Goal: Information Seeking & Learning: Understand process/instructions

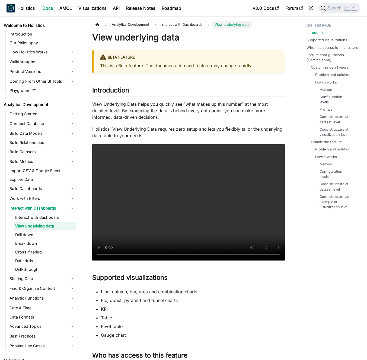
click at [146, 119] on p "View Underlying Data helps you quickly see “what makes up this number” at the m…" at bounding box center [188, 111] width 193 height 20
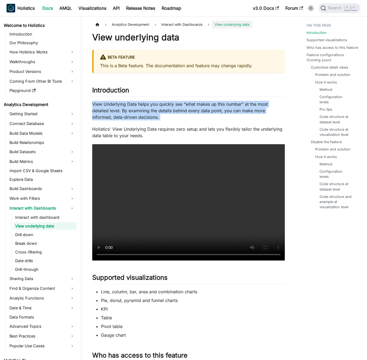
click at [146, 119] on p "View Underlying Data helps you quickly see “what makes up this number” at the m…" at bounding box center [188, 111] width 193 height 20
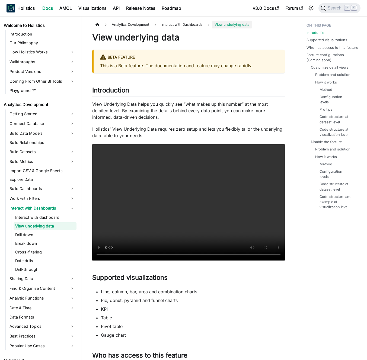
click at [147, 115] on p "View Underlying Data helps you quickly see “what makes up this number” at the m…" at bounding box center [188, 111] width 193 height 20
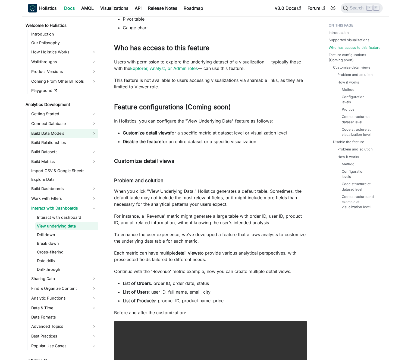
scroll to position [320, 0]
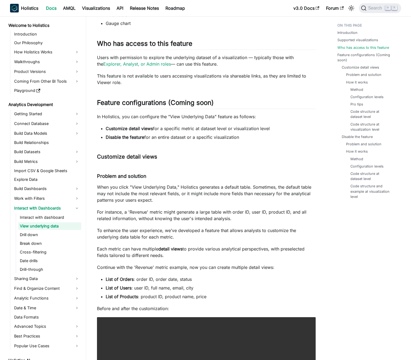
click at [154, 194] on p "When you click "View Underlying Data," Holistics generates a default table. Som…" at bounding box center [206, 194] width 218 height 20
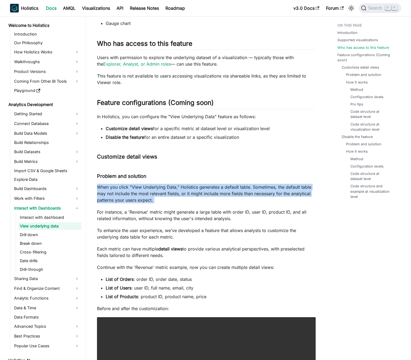
click at [154, 194] on p "When you click "View Underlying Data," Holistics generates a default table. Som…" at bounding box center [206, 194] width 218 height 20
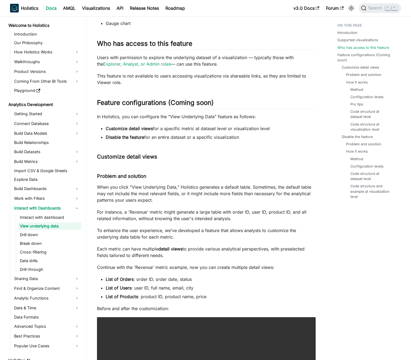
click at [163, 191] on p "When you click "View Underlying Data," Holistics generates a default table. Som…" at bounding box center [206, 194] width 218 height 20
click at [199, 184] on p "When you click "View Underlying Data," Holistics generates a default table. Som…" at bounding box center [206, 194] width 218 height 20
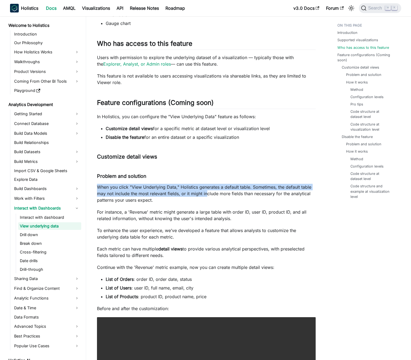
drag, startPoint x: 205, startPoint y: 184, endPoint x: 207, endPoint y: 197, distance: 12.9
click at [207, 197] on p "When you click "View Underlying Data," Holistics generates a default table. Som…" at bounding box center [206, 194] width 218 height 20
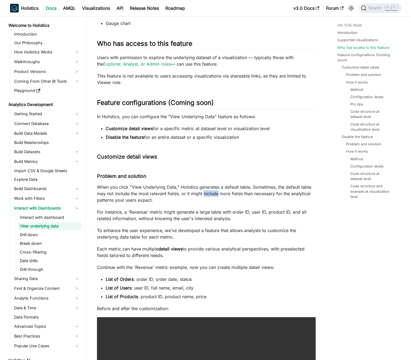
click at [207, 197] on p "When you click "View Underlying Data," Holistics generates a default table. Som…" at bounding box center [206, 194] width 218 height 20
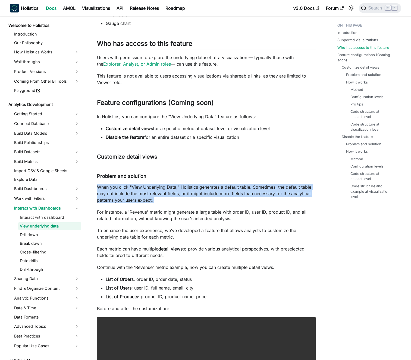
click at [207, 197] on p "When you click "View Underlying Data," Holistics generates a default table. Som…" at bounding box center [206, 194] width 218 height 20
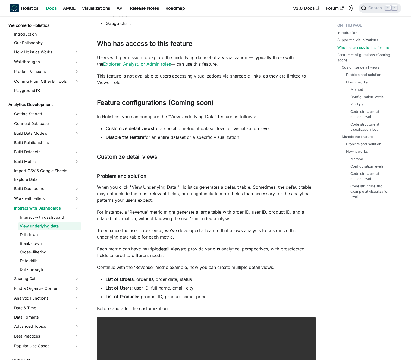
click at [203, 197] on p "When you click "View Underlying Data," Holistics generates a default table. Som…" at bounding box center [206, 194] width 218 height 20
click at [200, 202] on p "When you click "View Underlying Data," Holistics generates a default table. Som…" at bounding box center [206, 194] width 218 height 20
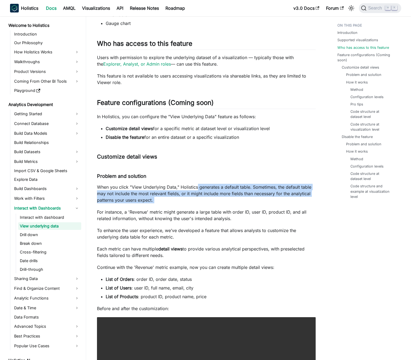
drag, startPoint x: 198, startPoint y: 187, endPoint x: 197, endPoint y: 184, distance: 3.0
click at [197, 184] on p "When you click "View Underlying Data," Holistics generates a default table. Som…" at bounding box center [206, 194] width 218 height 20
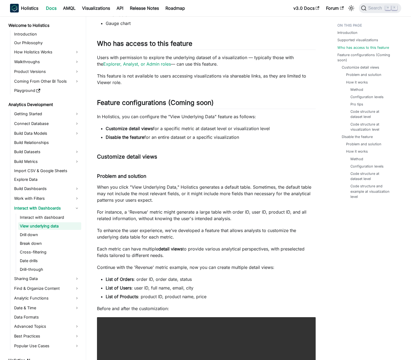
click at [197, 184] on p "When you click "View Underlying Data," Holistics generates a default table. Som…" at bounding box center [206, 194] width 218 height 20
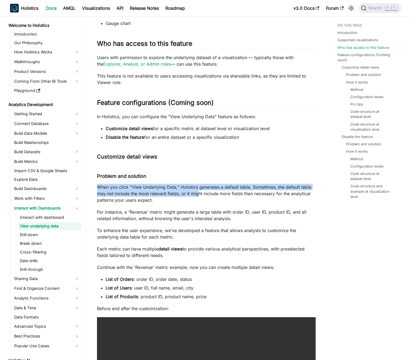
drag, startPoint x: 197, startPoint y: 182, endPoint x: 198, endPoint y: 199, distance: 17.2
click at [198, 199] on p "When you click "View Underlying Data," Holistics generates a default table. Som…" at bounding box center [206, 194] width 218 height 20
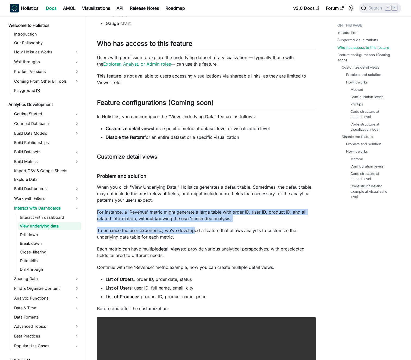
drag, startPoint x: 197, startPoint y: 207, endPoint x: 196, endPoint y: 233, distance: 26.1
click at [196, 233] on p "To enhance the user experience, we’ve developed a feature that allows analysts …" at bounding box center [206, 233] width 218 height 13
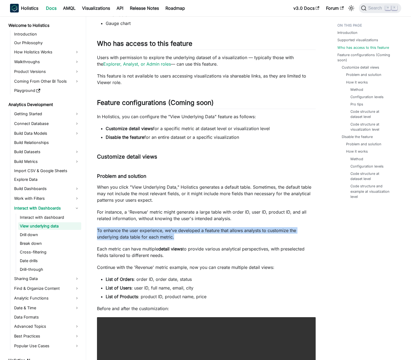
drag, startPoint x: 193, startPoint y: 225, endPoint x: 195, endPoint y: 241, distance: 15.8
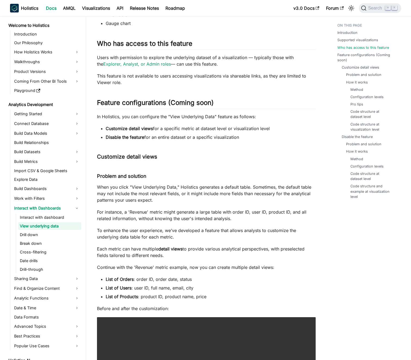
drag, startPoint x: 194, startPoint y: 246, endPoint x: 195, endPoint y: 252, distance: 6.5
click at [195, 252] on p "Each metric can have multiple detail views to provide various analytical perspe…" at bounding box center [206, 252] width 218 height 13
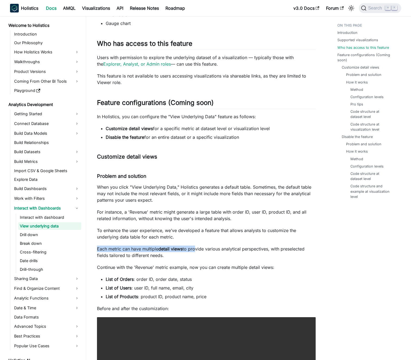
drag, startPoint x: 191, startPoint y: 243, endPoint x: 192, endPoint y: 258, distance: 14.7
click at [192, 258] on p "Each metric can have multiple detail views to provide various analytical perspe…" at bounding box center [206, 252] width 218 height 13
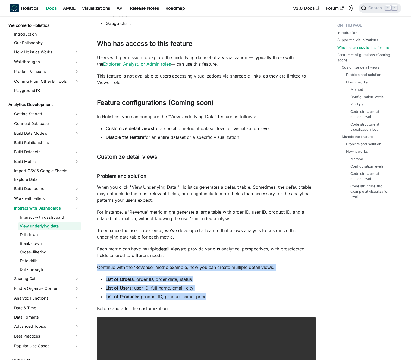
drag, startPoint x: 193, startPoint y: 262, endPoint x: 227, endPoint y: 300, distance: 50.5
click at [227, 300] on li "List of Products : product ID, product name, price" at bounding box center [211, 297] width 210 height 7
drag, startPoint x: 229, startPoint y: 303, endPoint x: 227, endPoint y: 265, distance: 38.9
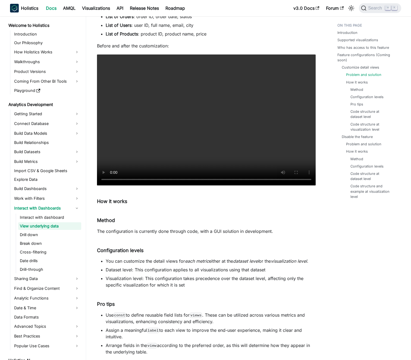
scroll to position [606, 0]
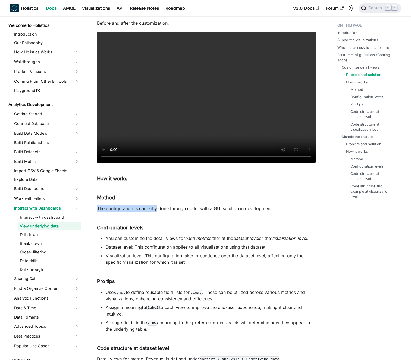
drag, startPoint x: 161, startPoint y: 199, endPoint x: 156, endPoint y: 211, distance: 13.3
click at [156, 211] on p "The configuration is currently done through code, with a GUI solution in develo…" at bounding box center [206, 208] width 218 height 7
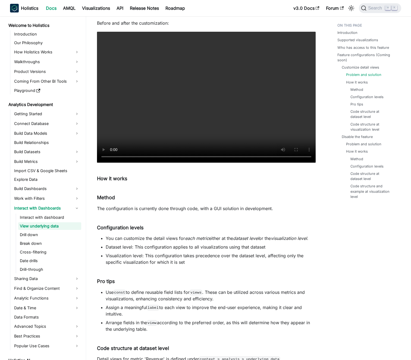
click at [153, 211] on p "The configuration is currently done through code, with a GUI solution in develo…" at bounding box center [206, 208] width 218 height 7
click at [191, 210] on p "The configuration is currently done through code, with a GUI solution in develo…" at bounding box center [206, 208] width 218 height 7
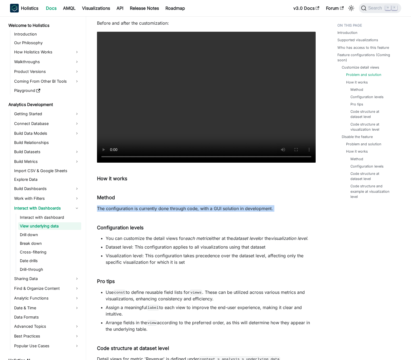
click at [191, 210] on p "The configuration is currently done through code, with a GUI solution in develo…" at bounding box center [206, 208] width 218 height 7
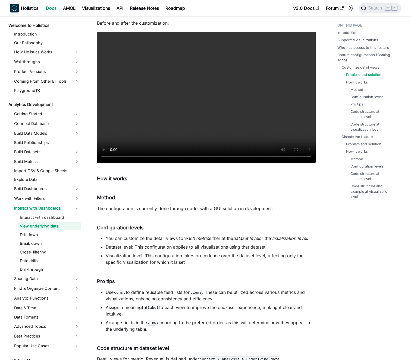
click at [188, 209] on p "The configuration is currently done through code, with a GUI solution in develo…" at bounding box center [206, 208] width 218 height 7
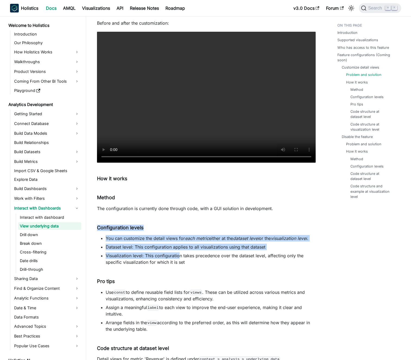
drag, startPoint x: 181, startPoint y: 224, endPoint x: 180, endPoint y: 259, distance: 35.0
click at [180, 259] on li "Visualization level: This configuration takes precedence over the dataset level…" at bounding box center [211, 259] width 210 height 13
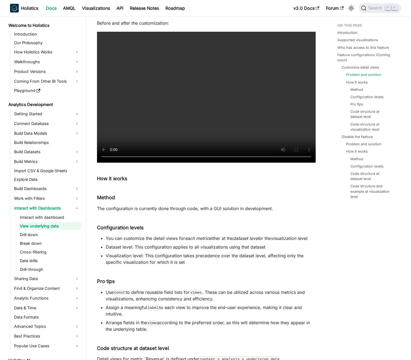
click at [216, 264] on li "Visualization level: This configuration takes precedence over the dataset level…" at bounding box center [211, 259] width 210 height 13
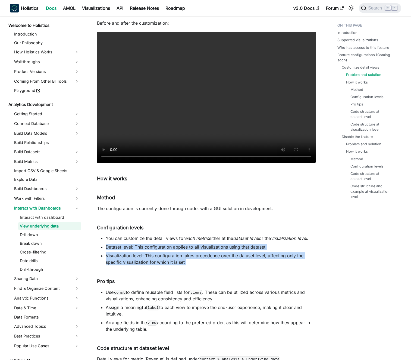
drag, startPoint x: 216, startPoint y: 264, endPoint x: 212, endPoint y: 239, distance: 25.6
click at [212, 241] on ul "You can customize the detail views for each metric either at the dataset level …" at bounding box center [206, 250] width 218 height 30
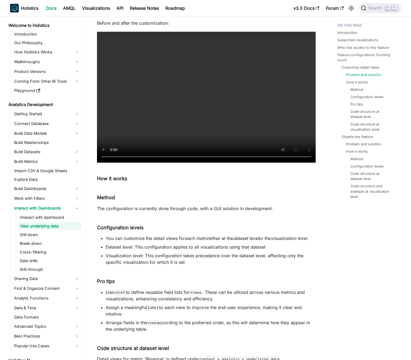
click at [211, 238] on li "You can customize the detail views for each metric either at the dataset level …" at bounding box center [211, 238] width 210 height 7
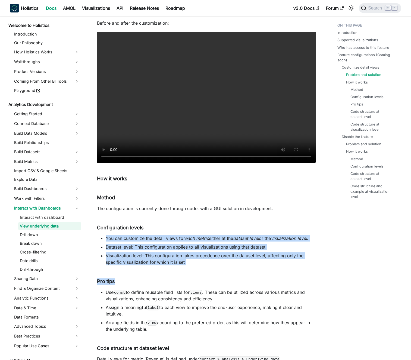
drag, startPoint x: 211, startPoint y: 238, endPoint x: 209, endPoint y: 269, distance: 30.8
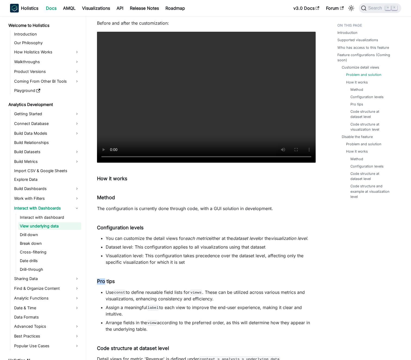
drag, startPoint x: 209, startPoint y: 269, endPoint x: 208, endPoint y: 262, distance: 6.9
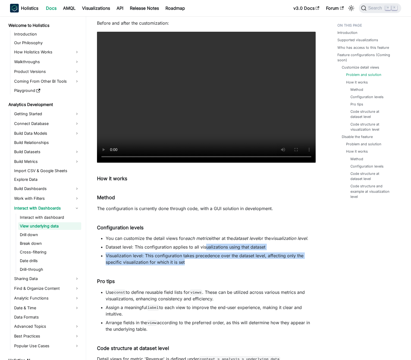
drag, startPoint x: 208, startPoint y: 262, endPoint x: 205, endPoint y: 241, distance: 21.1
click at [205, 247] on ul "You can customize the detail views for each metric either at the dataset level …" at bounding box center [206, 250] width 218 height 30
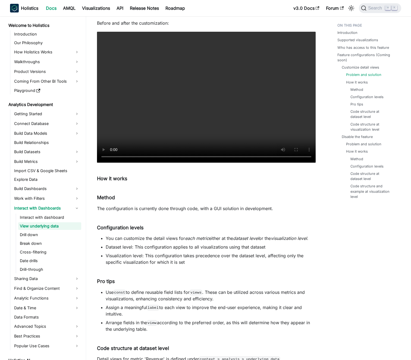
drag, startPoint x: 205, startPoint y: 241, endPoint x: 199, endPoint y: 237, distance: 7.3
click at [205, 241] on em "each metric" at bounding box center [197, 238] width 24 height 5
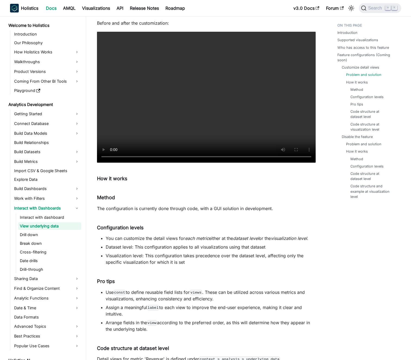
click at [185, 211] on p "The configuration is currently done through code, with a GUI solution in develo…" at bounding box center [206, 208] width 218 height 7
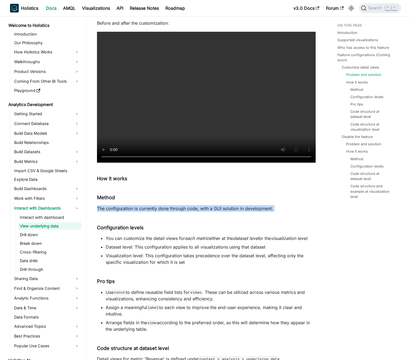
click at [185, 211] on p "The configuration is currently done through code, with a GUI solution in develo…" at bounding box center [206, 208] width 218 height 7
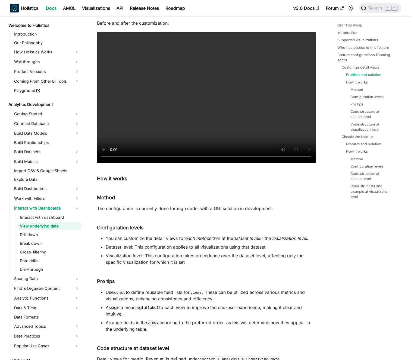
click at [182, 209] on p "The configuration is currently done through code, with a GUI solution in develo…" at bounding box center [206, 208] width 218 height 7
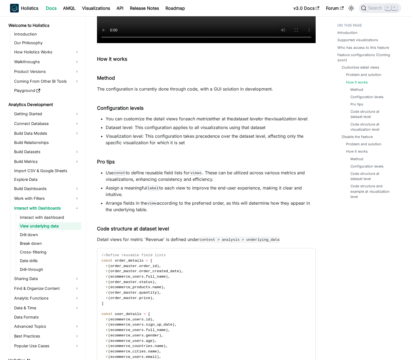
scroll to position [737, 0]
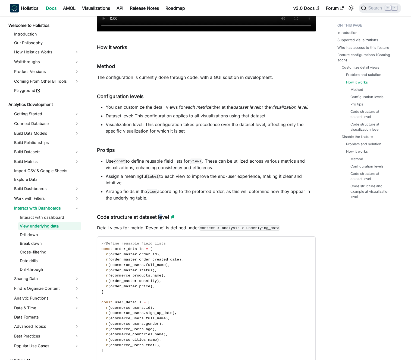
click at [159, 215] on h5 "Code structure at dataset level ​" at bounding box center [206, 217] width 218 height 6
click at [154, 215] on h5 "Code structure at dataset level ​" at bounding box center [206, 217] width 218 height 6
click at [153, 230] on p "Detail views for metric 'Revenue' is defined under context > analysis > underly…" at bounding box center [206, 228] width 218 height 7
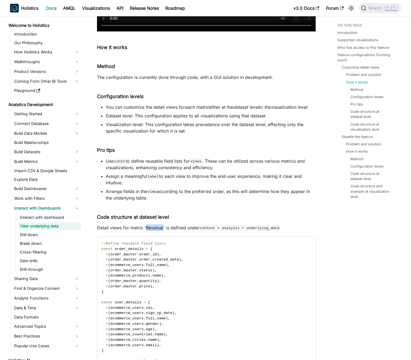
click at [153, 230] on p "Detail views for metric 'Revenue' is defined under context > analysis > underly…" at bounding box center [206, 228] width 218 height 7
click at [150, 229] on p "Detail views for metric 'Revenue' is defined under context > analysis > underly…" at bounding box center [206, 228] width 218 height 7
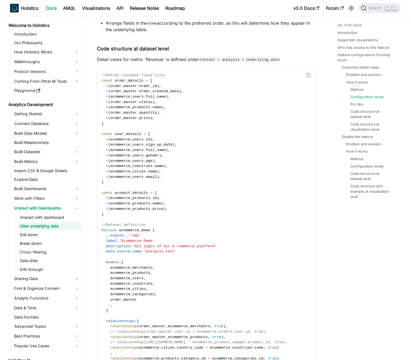
scroll to position [913, 0]
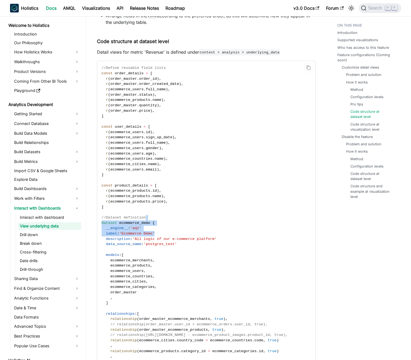
drag, startPoint x: 171, startPoint y: 233, endPoint x: 173, endPoint y: 245, distance: 11.9
click at [173, 243] on code "//Define reusable field lists const order_details = [ r ( order_master . order_…" at bounding box center [205, 322] width 217 height 522
click at [173, 245] on span "'postgres_test'" at bounding box center [160, 244] width 33 height 4
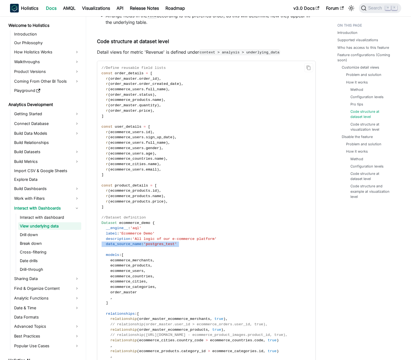
click at [177, 243] on span "'postgres_test'" at bounding box center [160, 244] width 33 height 4
click at [181, 239] on span "'All logic of our e-commerce platform'" at bounding box center [174, 239] width 84 height 4
drag, startPoint x: 181, startPoint y: 239, endPoint x: 185, endPoint y: 238, distance: 4.2
click at [181, 239] on span "'All logic of our e-commerce platform'" at bounding box center [174, 239] width 84 height 4
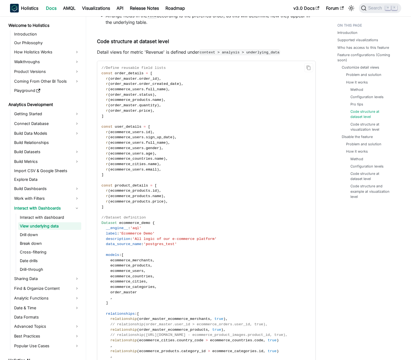
click at [194, 236] on code "//Define reusable field lists const order_details = [ r ( order_master . order_…" at bounding box center [205, 322] width 217 height 522
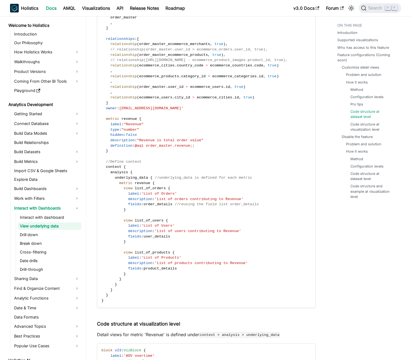
scroll to position [1226, 0]
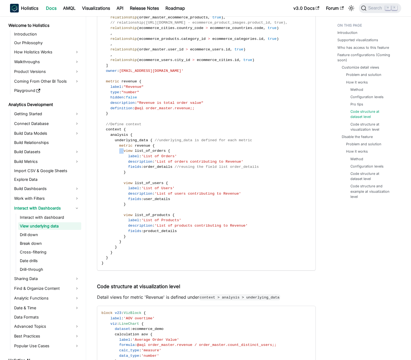
drag, startPoint x: 122, startPoint y: 152, endPoint x: 119, endPoint y: 152, distance: 3.3
click at [119, 152] on span at bounding box center [113, 151] width 22 height 4
click at [122, 151] on span at bounding box center [113, 151] width 22 height 4
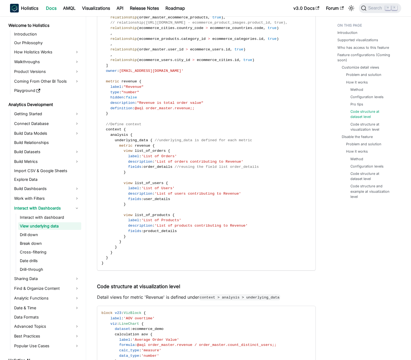
click at [135, 151] on span "list_of_orders" at bounding box center [150, 151] width 31 height 4
drag, startPoint x: 134, startPoint y: 151, endPoint x: 134, endPoint y: 147, distance: 4.3
click at [135, 151] on span "list_of_orders" at bounding box center [150, 151] width 31 height 4
click at [134, 139] on span "underlying_data" at bounding box center [131, 140] width 33 height 4
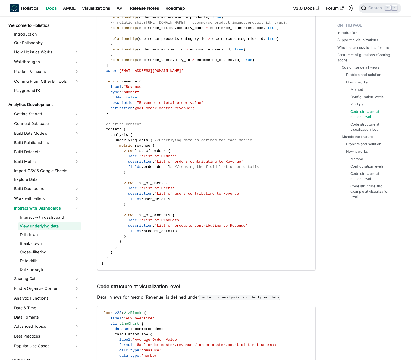
click at [124, 128] on span "{" at bounding box center [124, 130] width 2 height 4
click at [125, 126] on span "//Define context" at bounding box center [124, 124] width 36 height 4
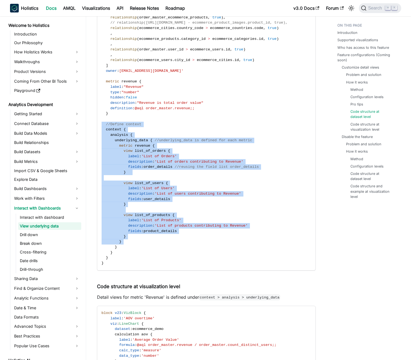
drag, startPoint x: 125, startPoint y: 126, endPoint x: 162, endPoint y: 247, distance: 126.3
click at [161, 245] on code "//Define reusable field lists const order_details = [ r ( order_master . order_…" at bounding box center [205, 9] width 217 height 522
click at [162, 247] on code "//Define reusable field lists const order_details = [ r ( order_master . order_…" at bounding box center [205, 9] width 217 height 522
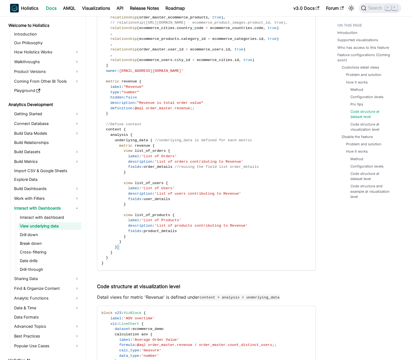
click at [162, 247] on code "//Define reusable field lists const order_details = [ r ( order_master . order_…" at bounding box center [205, 9] width 217 height 522
click at [168, 241] on code "//Define reusable field lists const order_details = [ r ( order_master . order_…" at bounding box center [205, 9] width 217 height 522
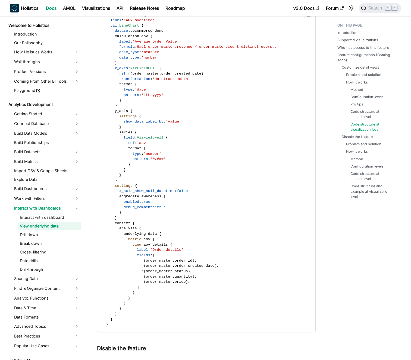
scroll to position [1525, 0]
click at [196, 218] on code "block v23 : VizBlock { label : 'AOV overtime' viz : LineChart { dataset : ecomm…" at bounding box center [205, 170] width 217 height 324
click at [197, 202] on code "block v23 : VizBlock { label : 'AOV overtime' viz : LineChart { dataset : ecomm…" at bounding box center [205, 170] width 217 height 324
click at [195, 186] on code "block v23 : VizBlock { label : 'AOV overtime' viz : LineChart { dataset : ecomm…" at bounding box center [205, 170] width 217 height 324
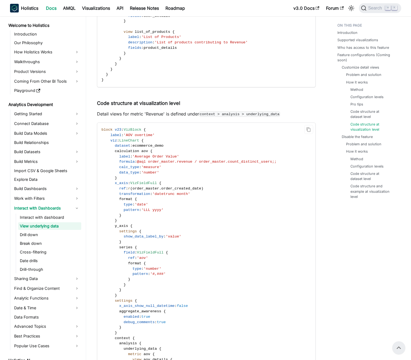
scroll to position [1402, 0]
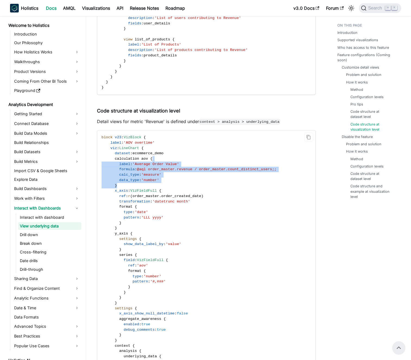
drag, startPoint x: 179, startPoint y: 163, endPoint x: 185, endPoint y: 208, distance: 45.8
click at [185, 206] on code "block v23 : VizBlock { label : 'AOV overtime' viz : LineChart { dataset : ecomm…" at bounding box center [205, 293] width 217 height 324
click at [185, 208] on code "block v23 : VizBlock { label : 'AOV overtime' viz : LineChart { dataset : ecomm…" at bounding box center [205, 293] width 217 height 324
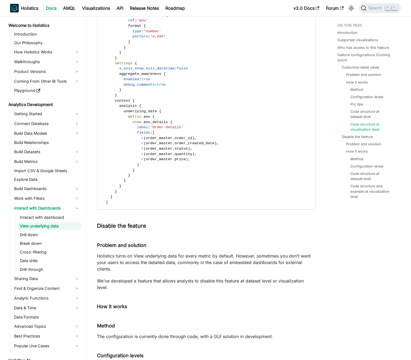
scroll to position [1760, 0]
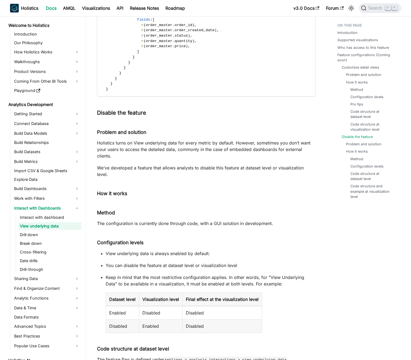
click at [147, 145] on p "Holistics turns on View underlying data for every metric by default. However, s…" at bounding box center [206, 150] width 218 height 20
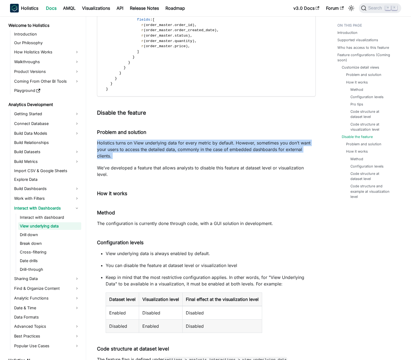
click at [147, 145] on p "Holistics turns on View underlying data for every metric by default. However, s…" at bounding box center [206, 150] width 218 height 20
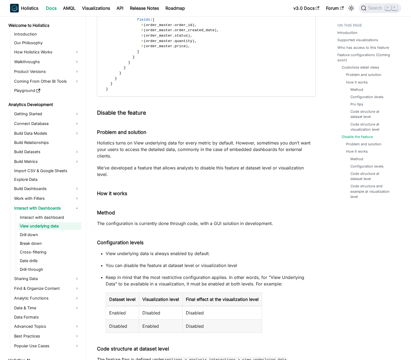
click at [143, 144] on p "Holistics turns on View underlying data for every metric by default. However, s…" at bounding box center [206, 150] width 218 height 20
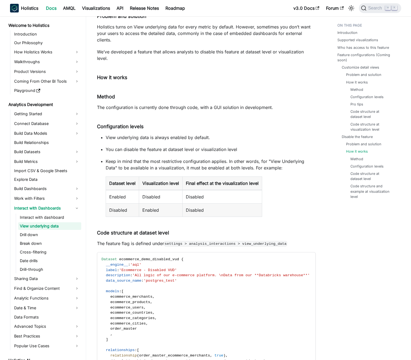
scroll to position [1930, 0]
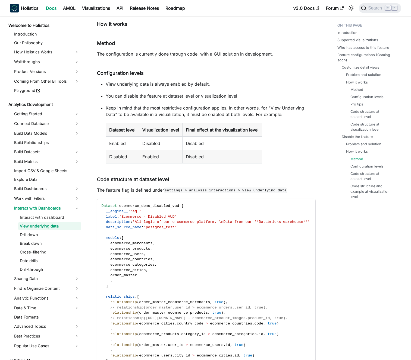
click at [148, 137] on td "Disabled" at bounding box center [160, 144] width 43 height 14
drag, startPoint x: 148, startPoint y: 137, endPoint x: 153, endPoint y: 138, distance: 5.5
click at [148, 137] on td "Disabled" at bounding box center [160, 144] width 43 height 14
click at [153, 138] on td "Disabled" at bounding box center [160, 144] width 43 height 14
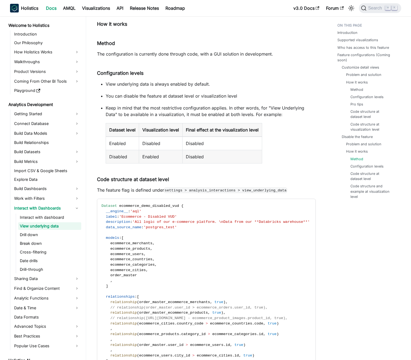
click at [155, 123] on th "Visualization level" at bounding box center [160, 130] width 43 height 14
click at [153, 123] on th "Visualization level" at bounding box center [160, 130] width 43 height 14
click at [196, 125] on th "Final effect at the visualization level" at bounding box center [222, 130] width 80 height 14
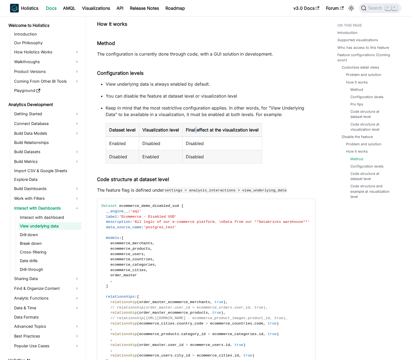
click at [196, 125] on th "Final effect at the visualization level" at bounding box center [222, 130] width 80 height 14
click at [193, 124] on th "Final effect at the visualization level" at bounding box center [222, 130] width 80 height 14
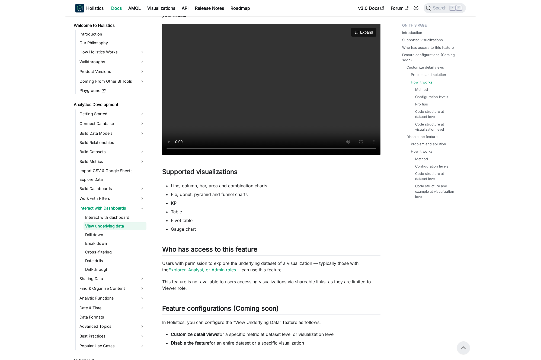
scroll to position [0, 0]
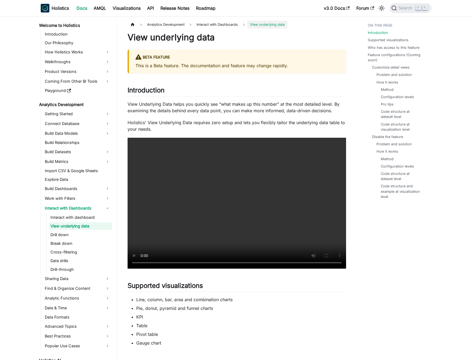
click at [182, 106] on p "View Underlying Data helps you quickly see “what makes up this number” at the m…" at bounding box center [237, 107] width 218 height 13
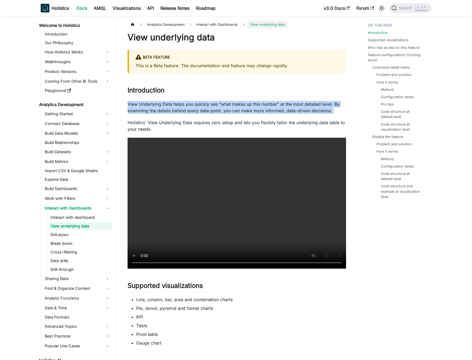
click at [182, 106] on p "View Underlying Data helps you quickly see “what makes up this number” at the m…" at bounding box center [237, 107] width 218 height 13
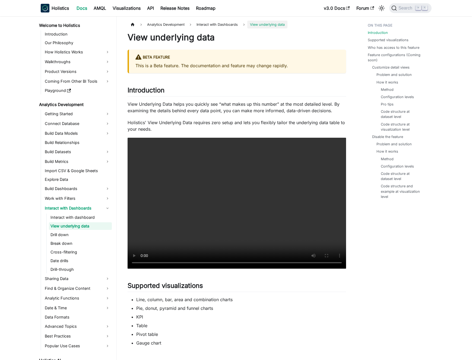
click at [186, 106] on p "View Underlying Data helps you quickly see “what makes up this number” at the m…" at bounding box center [237, 107] width 218 height 13
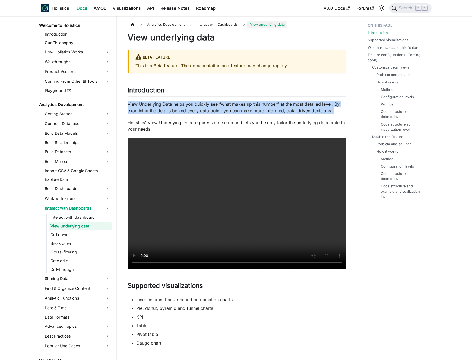
click at [186, 106] on p "View Underlying Data helps you quickly see “what makes up this number” at the m…" at bounding box center [237, 107] width 218 height 13
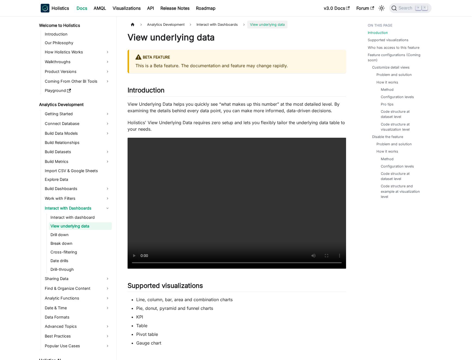
click at [188, 107] on p "View Underlying Data helps you quickly see “what makes up this number” at the m…" at bounding box center [237, 107] width 218 height 13
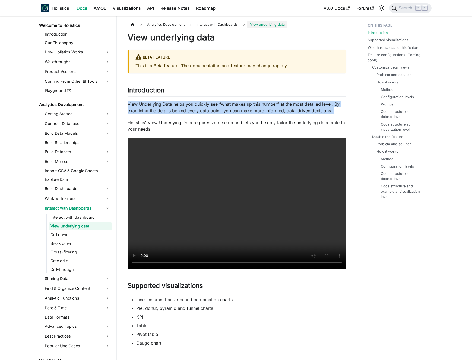
click at [188, 107] on p "View Underlying Data helps you quickly see “what makes up this number” at the m…" at bounding box center [237, 107] width 218 height 13
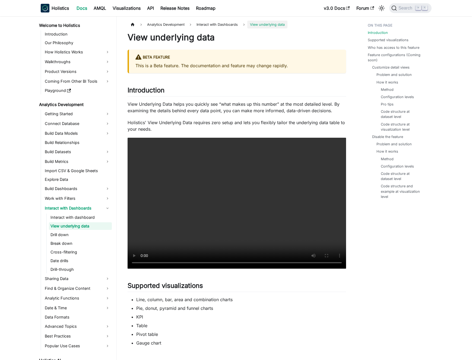
click at [182, 106] on p "View Underlying Data helps you quickly see “what makes up this number” at the m…" at bounding box center [237, 107] width 218 height 13
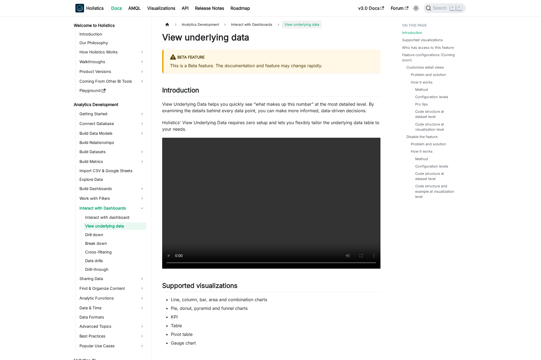
click at [238, 103] on p "View Underlying Data helps you quickly see “what makes up this number” at the m…" at bounding box center [271, 107] width 218 height 13
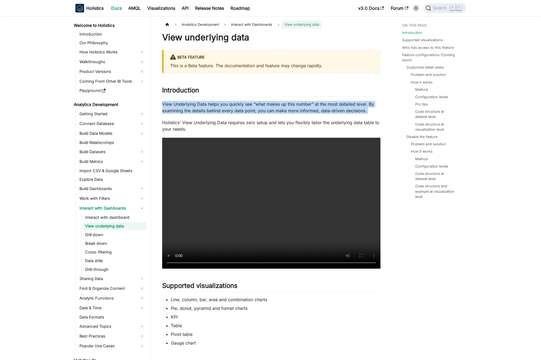
click at [238, 103] on p "View Underlying Data helps you quickly see “what makes up this number” at the m…" at bounding box center [271, 107] width 218 height 13
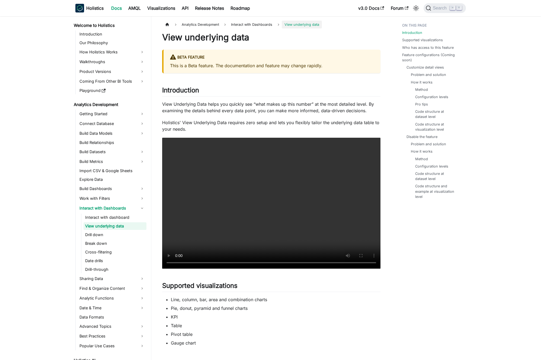
click at [233, 103] on p "View Underlying Data helps you quickly see “what makes up this number” at the m…" at bounding box center [271, 107] width 218 height 13
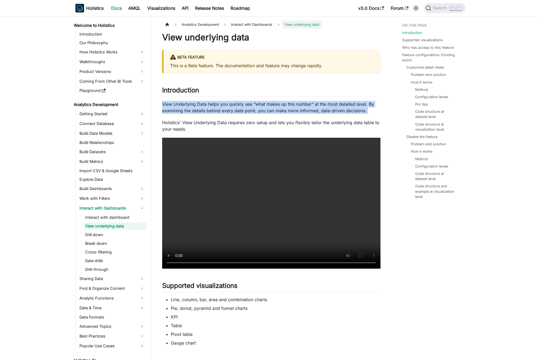
click at [233, 103] on p "View Underlying Data helps you quickly see “what makes up this number” at the m…" at bounding box center [271, 107] width 218 height 13
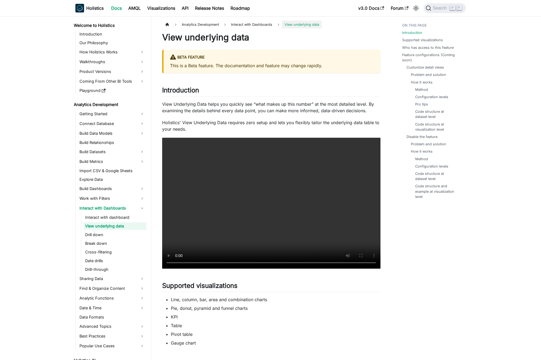
click at [225, 103] on p "View Underlying Data helps you quickly see “what makes up this number” at the m…" at bounding box center [271, 107] width 218 height 13
click at [221, 107] on p "View Underlying Data helps you quickly see “what makes up this number” at the m…" at bounding box center [271, 107] width 218 height 13
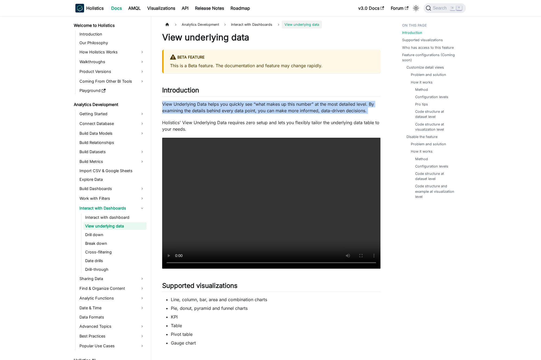
click at [221, 107] on p "View Underlying Data helps you quickly see “what makes up this number” at the m…" at bounding box center [271, 107] width 218 height 13
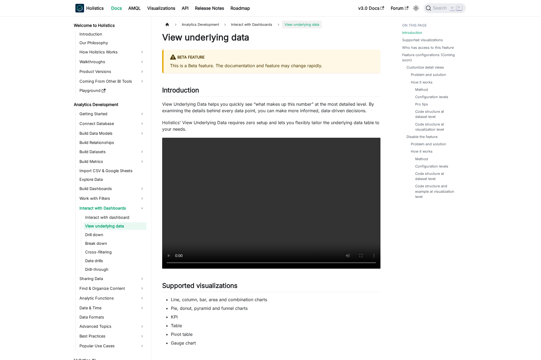
click at [228, 107] on p "View Underlying Data helps you quickly see “what makes up this number” at the m…" at bounding box center [271, 107] width 218 height 13
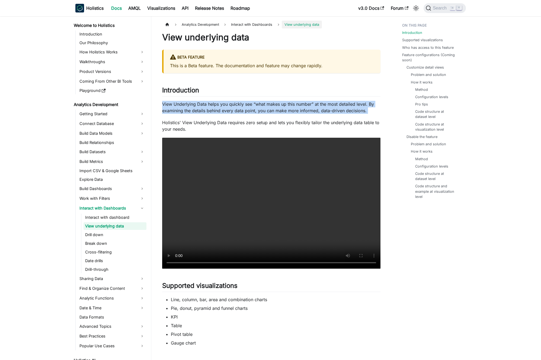
click at [228, 106] on p "View Underlying Data helps you quickly see “what makes up this number” at the m…" at bounding box center [271, 107] width 218 height 13
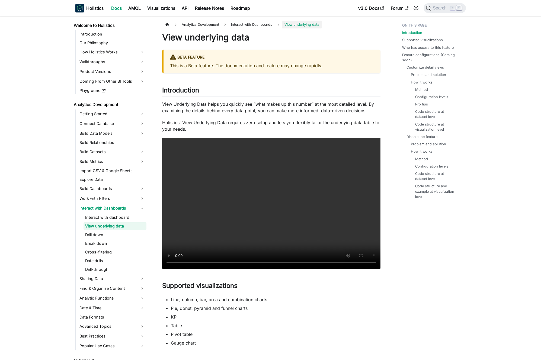
click at [231, 106] on p "View Underlying Data helps you quickly see “what makes up this number” at the m…" at bounding box center [271, 107] width 218 height 13
click at [236, 66] on p "This is a Beta feature. The documentation and feature may change rapidly." at bounding box center [272, 65] width 204 height 7
click at [232, 65] on p "This is a Beta feature. The documentation and feature may change rapidly." at bounding box center [272, 65] width 204 height 7
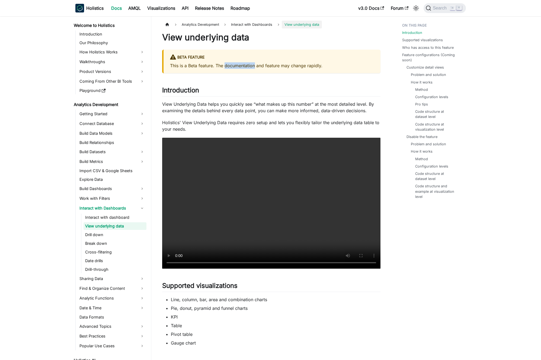
click at [232, 65] on p "This is a Beta feature. The documentation and feature may change rapidly." at bounding box center [272, 65] width 204 height 7
click at [236, 66] on p "This is a Beta feature. The documentation and feature may change rapidly." at bounding box center [272, 65] width 204 height 7
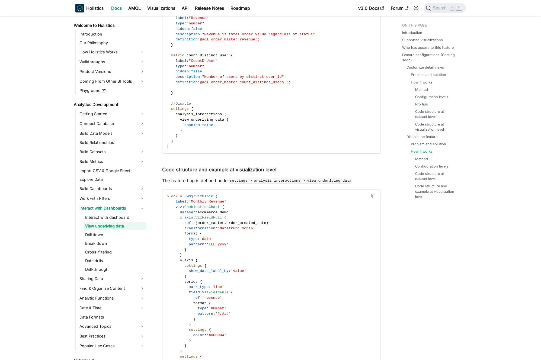
scroll to position [2451, 0]
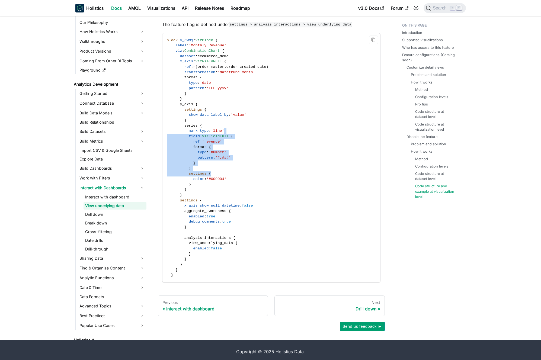
drag, startPoint x: 255, startPoint y: 163, endPoint x: 258, endPoint y: 179, distance: 15.7
click at [258, 179] on code "block v_5wmj : VizBlock { label : 'Monthly Revenue' viz : CombinationChart { da…" at bounding box center [271, 157] width 217 height 249
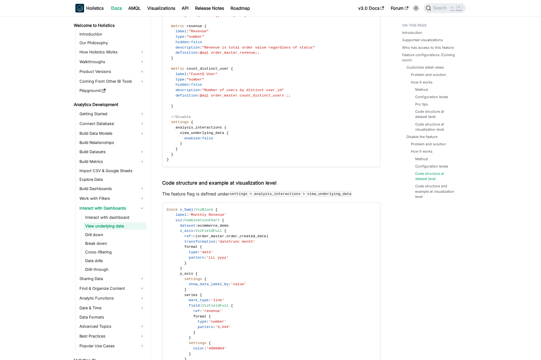
scroll to position [2314, 0]
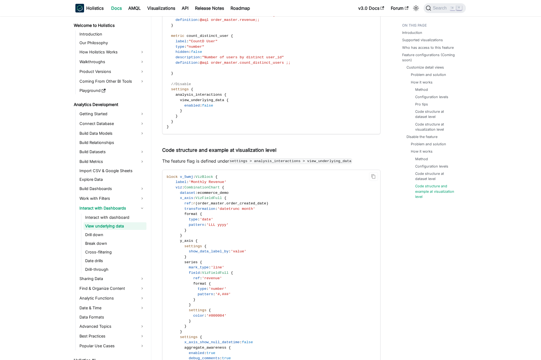
click at [215, 180] on span "'Monthly Revenue'" at bounding box center [208, 182] width 38 height 4
click at [215, 176] on code "block v_5wmj : VizBlock { label : 'Monthly Revenue' viz : CombinationChart { da…" at bounding box center [271, 294] width 217 height 249
click at [209, 175] on span "VizBlock" at bounding box center [205, 177] width 18 height 4
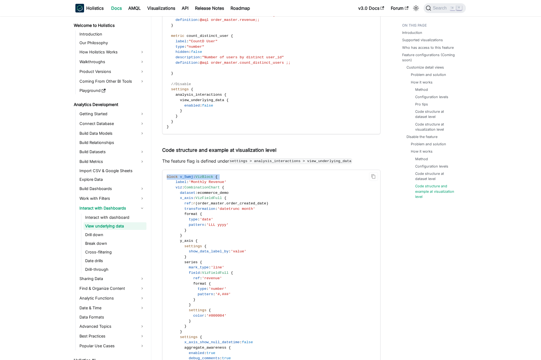
click at [209, 175] on span "VizBlock" at bounding box center [205, 177] width 18 height 4
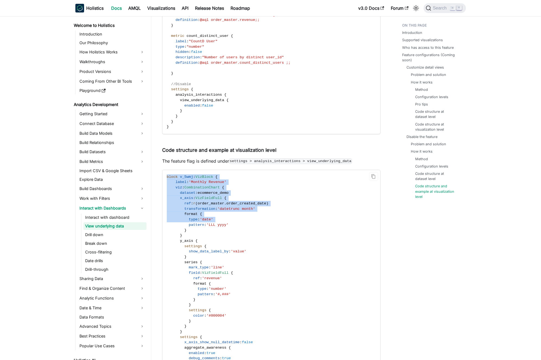
drag, startPoint x: 209, startPoint y: 172, endPoint x: 211, endPoint y: 217, distance: 44.8
click at [211, 217] on code "block v_5wmj : VizBlock { label : 'Monthly Revenue' viz : CombinationChart { da…" at bounding box center [271, 294] width 217 height 249
click at [211, 218] on span "'date'" at bounding box center [206, 220] width 13 height 4
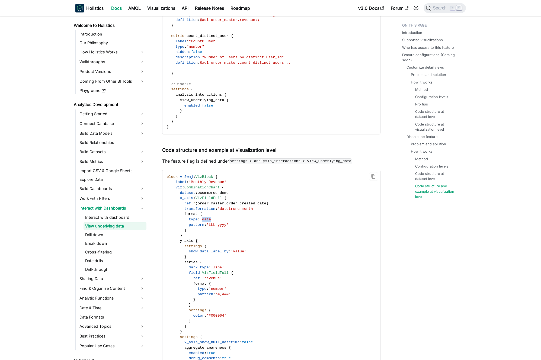
click at [211, 218] on span "'date'" at bounding box center [206, 220] width 13 height 4
drag, startPoint x: 176, startPoint y: 179, endPoint x: 167, endPoint y: 177, distance: 9.3
click at [167, 180] on span "label : 'Monthly Revenue'" at bounding box center [197, 182] width 60 height 4
click at [167, 180] on span at bounding box center [171, 182] width 9 height 4
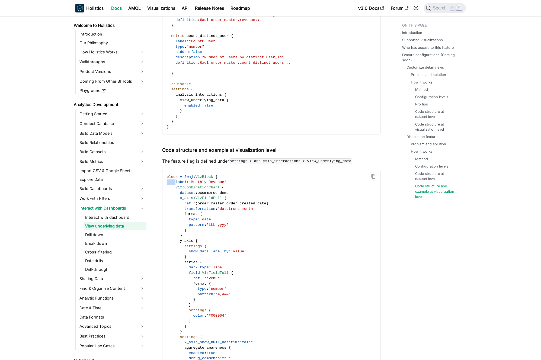
click at [167, 180] on span at bounding box center [171, 182] width 9 height 4
click at [173, 180] on span at bounding box center [171, 182] width 9 height 4
drag, startPoint x: 173, startPoint y: 178, endPoint x: 213, endPoint y: 206, distance: 49.3
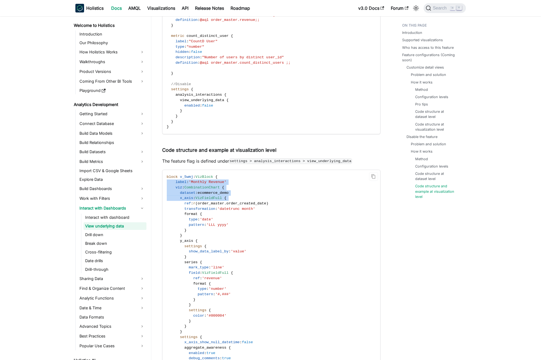
click at [208, 203] on code "block v_5wmj : VizBlock { label : 'Monthly Revenue' viz : CombinationChart { da…" at bounding box center [271, 294] width 217 height 249
click at [216, 208] on code "block v_5wmj : VizBlock { label : 'Monthly Revenue' viz : CombinationChart { da…" at bounding box center [271, 294] width 217 height 249
click at [218, 207] on span ":" at bounding box center [217, 209] width 2 height 4
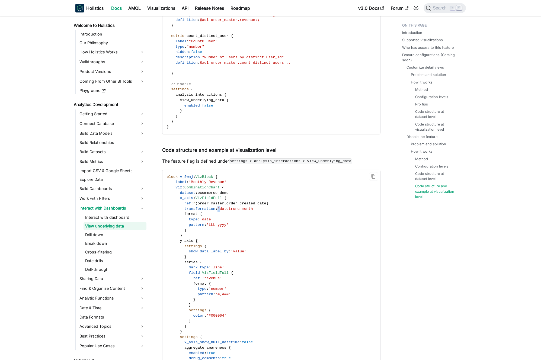
click at [218, 207] on span ":" at bounding box center [217, 209] width 2 height 4
click at [228, 207] on span "'datetrunc month'" at bounding box center [237, 209] width 38 height 4
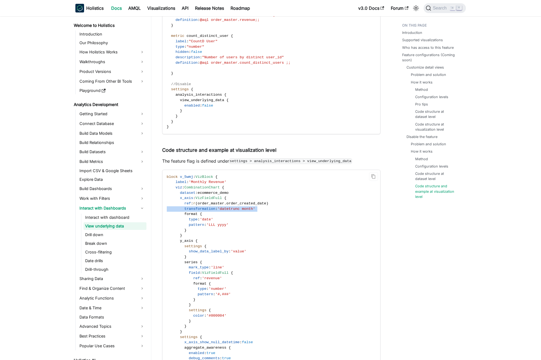
click at [223, 207] on span "'datetrunc month'" at bounding box center [237, 209] width 38 height 4
click at [204, 160] on p "The feature flag is defined under settings > analysis_interactions > view_under…" at bounding box center [271, 161] width 218 height 7
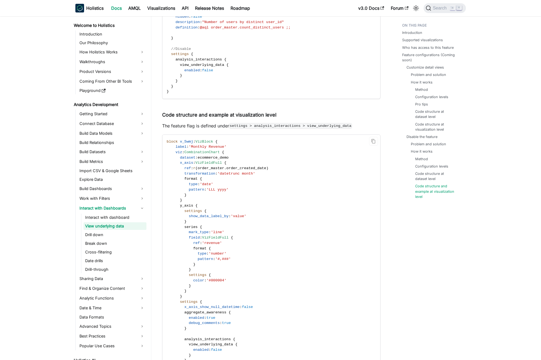
scroll to position [2451, 0]
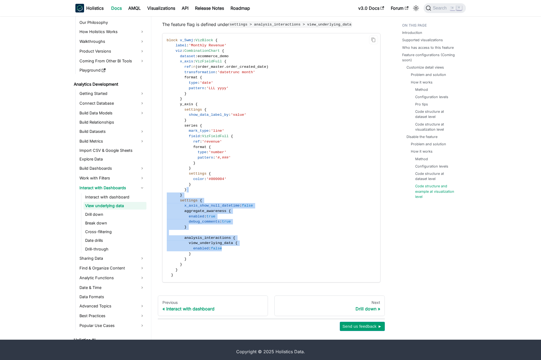
drag, startPoint x: 242, startPoint y: 188, endPoint x: 265, endPoint y: 244, distance: 60.6
click at [265, 244] on code "block v_5wmj : VizBlock { label : 'Monthly Revenue' viz : CombinationChart { da…" at bounding box center [271, 157] width 217 height 249
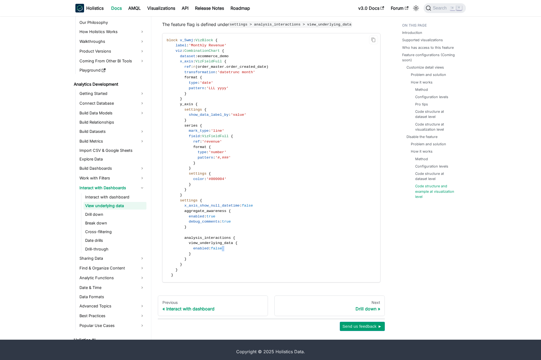
click at [265, 244] on code "block v_5wmj : VizBlock { label : 'Monthly Revenue' viz : CombinationChart { da…" at bounding box center [271, 157] width 217 height 249
click at [262, 231] on code "block v_5wmj : VizBlock { label : 'Monthly Revenue' viz : CombinationChart { da…" at bounding box center [271, 157] width 217 height 249
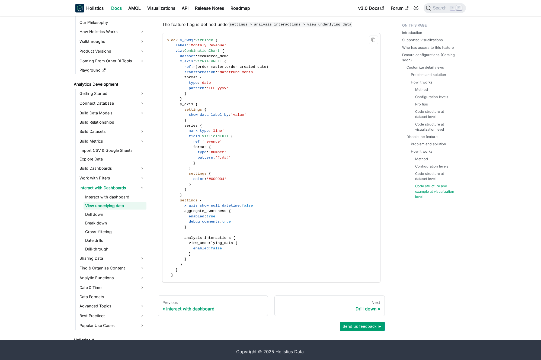
click at [266, 235] on code "block v_5wmj : VizBlock { label : 'Monthly Revenue' viz : CombinationChart { da…" at bounding box center [271, 157] width 217 height 249
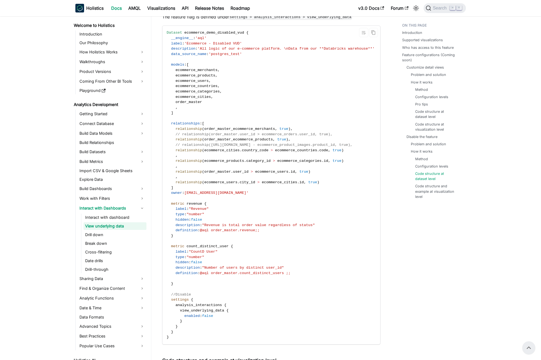
scroll to position [2026, 0]
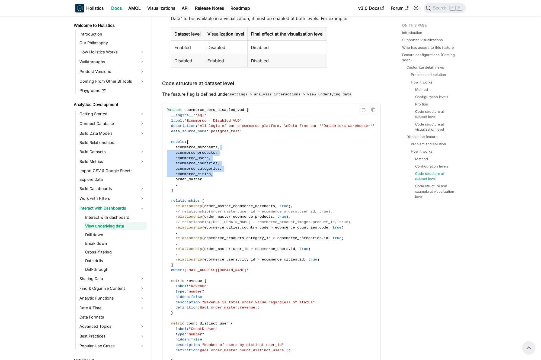
drag, startPoint x: 225, startPoint y: 139, endPoint x: 224, endPoint y: 169, distance: 29.6
click at [224, 168] on code "Dataset ecommerce_demo_disabled_vud { __engine__ : 'aql' label : 'Ecommerce - D…" at bounding box center [271, 262] width 217 height 319
click at [224, 169] on code "Dataset ecommerce_demo_disabled_vud { __engine__ : 'aql' label : 'Ecommerce - D…" at bounding box center [271, 262] width 217 height 319
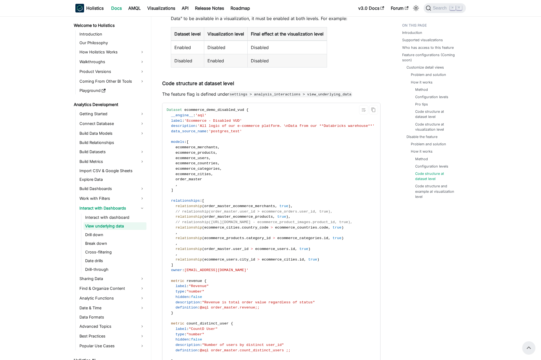
click at [226, 174] on code "Dataset ecommerce_demo_disabled_vud { __engine__ : 'aql' label : 'Ecommerce - D…" at bounding box center [271, 262] width 217 height 319
click at [226, 177] on code "Dataset ecommerce_demo_disabled_vud { __engine__ : 'aql' label : 'Ecommerce - D…" at bounding box center [271, 262] width 217 height 319
click at [230, 178] on code "Dataset ecommerce_demo_disabled_vud { __engine__ : 'aql' label : 'Ecommerce - D…" at bounding box center [271, 262] width 217 height 319
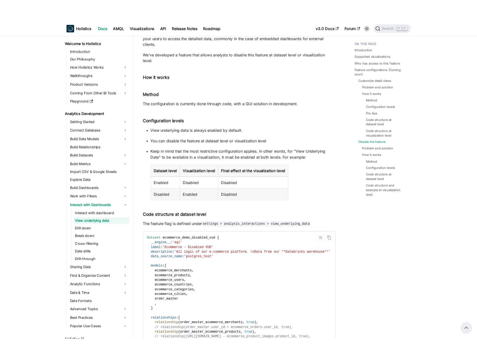
scroll to position [1838, 0]
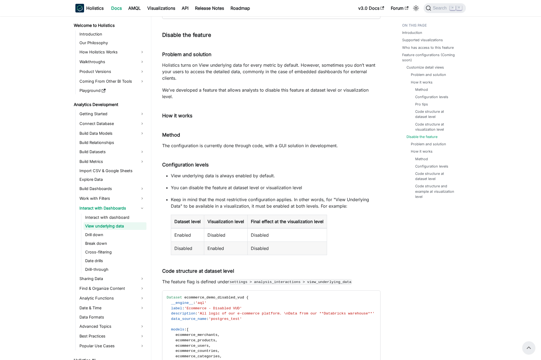
click at [199, 113] on h4 "How it works ​" at bounding box center [271, 116] width 218 height 6
click at [206, 113] on h4 "How it works ​" at bounding box center [271, 116] width 218 height 6
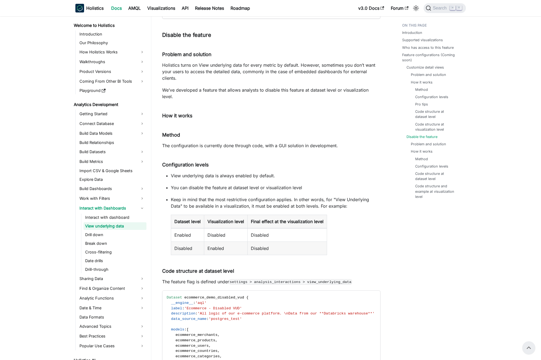
click at [214, 132] on h5 "Method ​" at bounding box center [271, 135] width 218 height 6
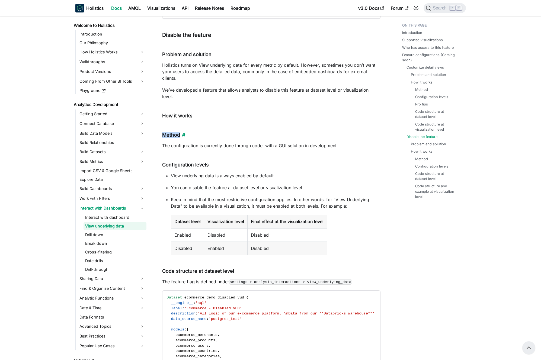
click at [214, 132] on h5 "Method ​" at bounding box center [271, 135] width 218 height 6
click at [217, 132] on h5 "Method ​" at bounding box center [271, 135] width 218 height 6
click at [207, 70] on p "Holistics turns on View underlying data for every metric by default. However, s…" at bounding box center [271, 72] width 218 height 20
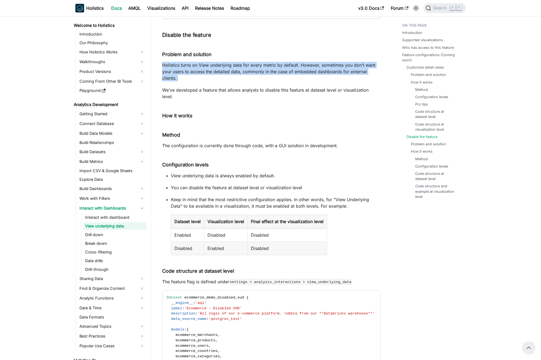
click at [207, 70] on p "Holistics turns on View underlying data for every metric by default. However, s…" at bounding box center [271, 72] width 218 height 20
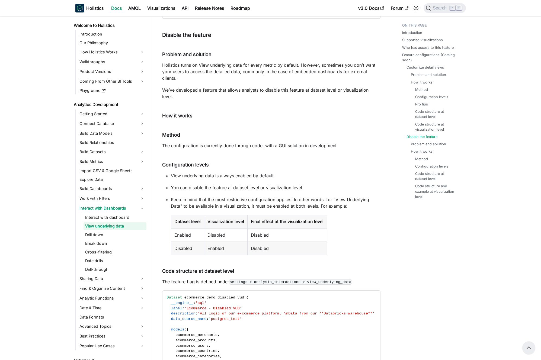
click at [203, 69] on p "Holistics turns on View underlying data for every metric by default. However, s…" at bounding box center [271, 72] width 218 height 20
